Goal: Transaction & Acquisition: Purchase product/service

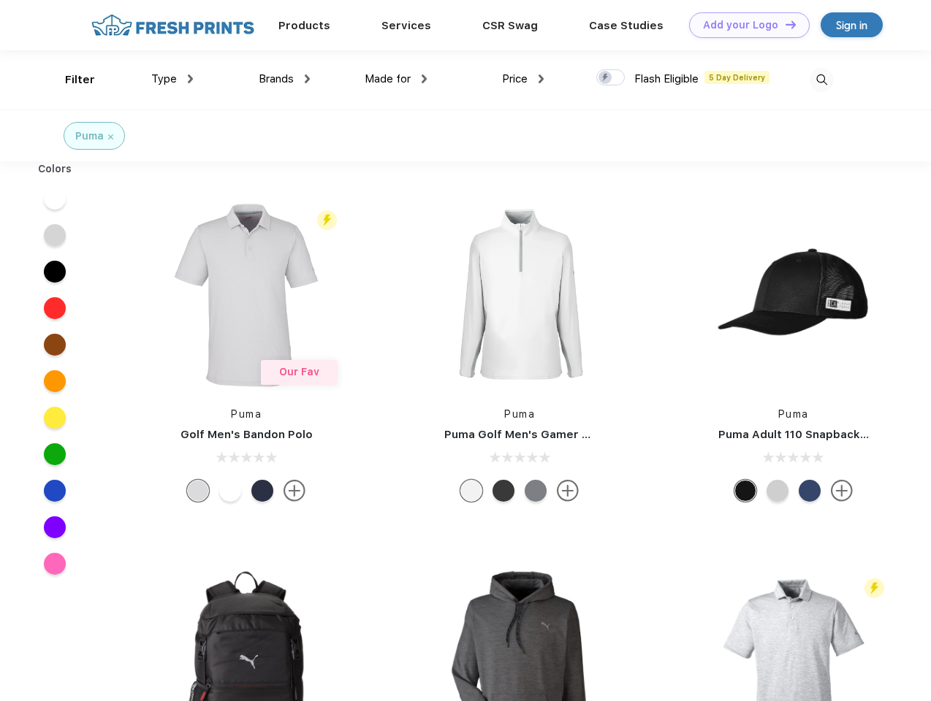
click at [744, 25] on link "Add your Logo Design Tool" at bounding box center [749, 25] width 121 height 26
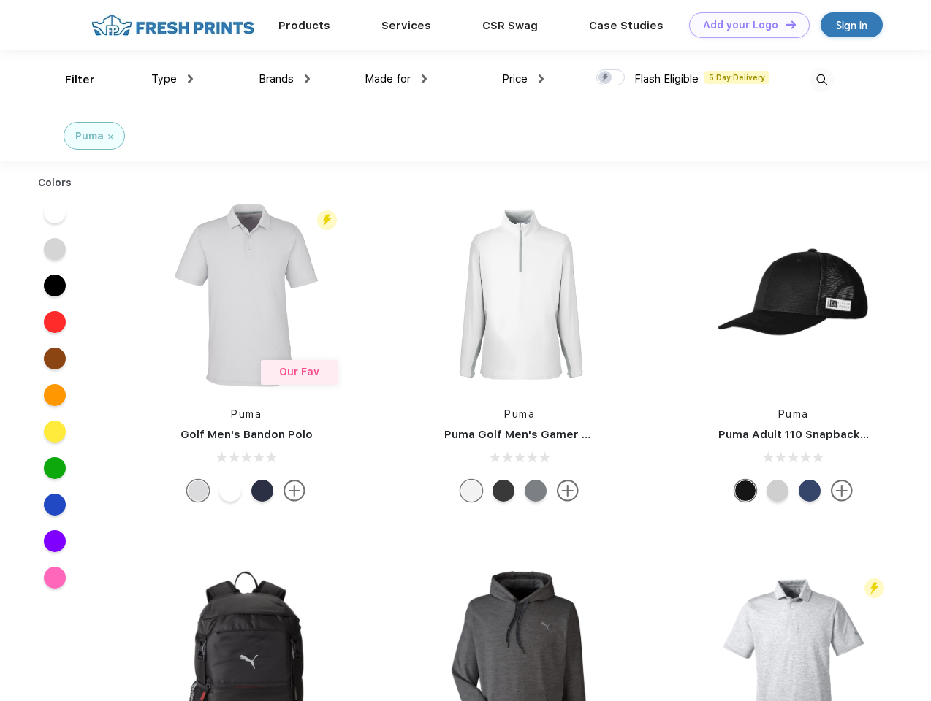
click at [0, 0] on div "Design Tool" at bounding box center [0, 0] width 0 height 0
click at [784, 24] on link "Add your Logo Design Tool" at bounding box center [749, 25] width 121 height 26
click at [70, 80] on div "Filter" at bounding box center [80, 80] width 30 height 17
click at [172, 79] on span "Type" at bounding box center [164, 78] width 26 height 13
click at [284, 79] on span "Brands" at bounding box center [276, 78] width 35 height 13
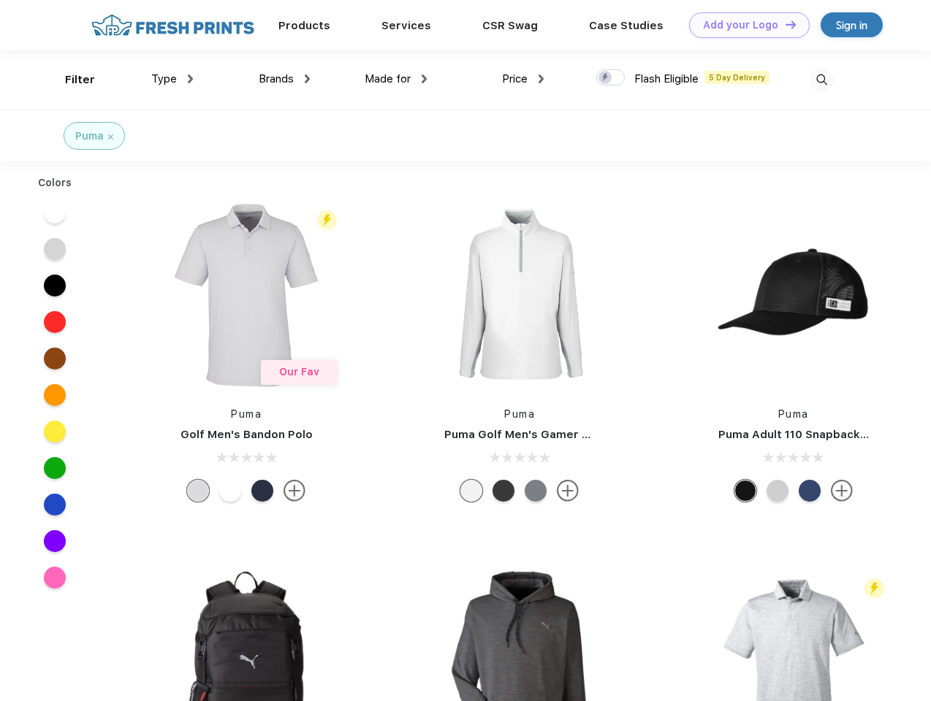
click at [396, 79] on span "Made for" at bounding box center [387, 78] width 46 height 13
click at [523, 79] on span "Price" at bounding box center [515, 78] width 26 height 13
click at [611, 78] on div at bounding box center [610, 77] width 28 height 16
click at [606, 78] on input "checkbox" at bounding box center [600, 73] width 9 height 9
click at [821, 80] on img at bounding box center [821, 80] width 24 height 24
